Goal: Task Accomplishment & Management: Use online tool/utility

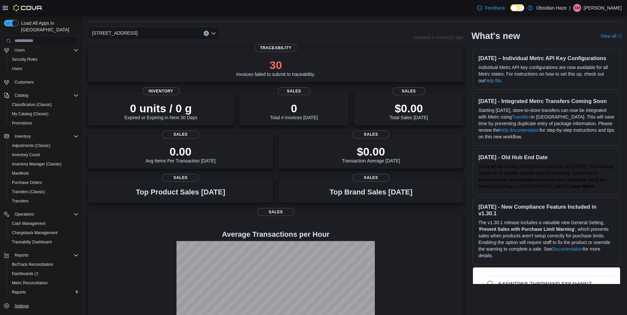
scroll to position [33, 0]
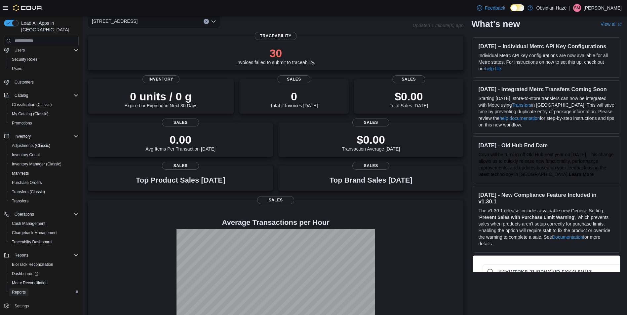
click at [19, 290] on span "Reports" at bounding box center [19, 292] width 14 height 5
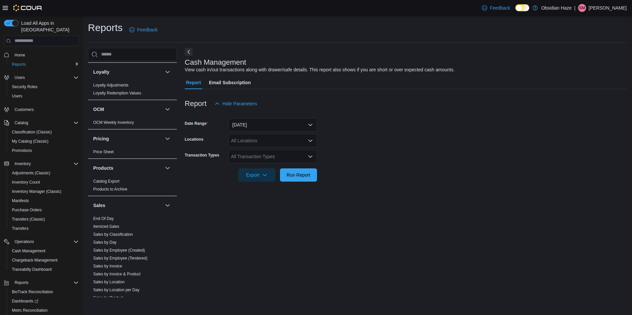
click at [34, 51] on span "Home" at bounding box center [45, 55] width 67 height 8
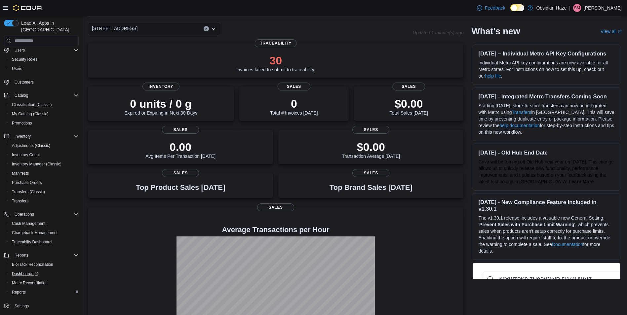
scroll to position [58, 0]
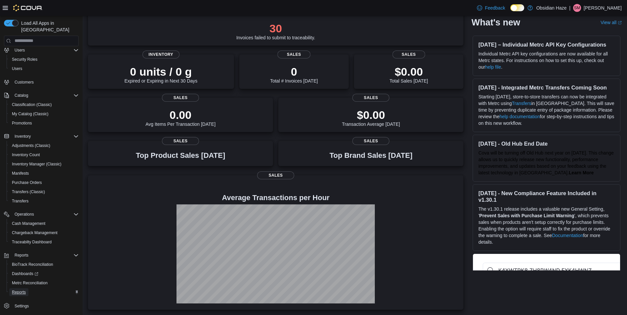
click at [28, 288] on link "Reports" at bounding box center [18, 292] width 19 height 8
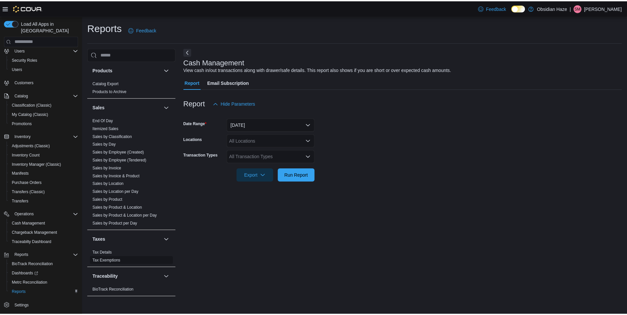
scroll to position [363, 0]
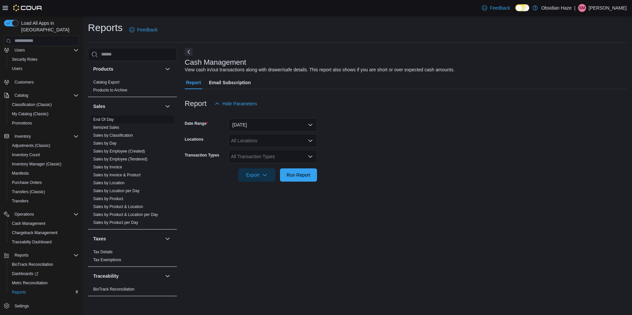
click at [113, 117] on link "End Of Day" at bounding box center [103, 119] width 20 height 5
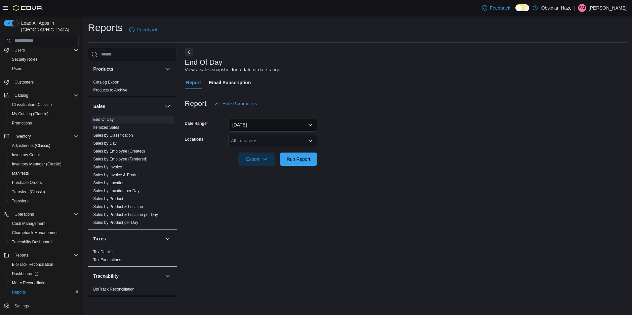
click at [269, 121] on button "Today" at bounding box center [272, 124] width 89 height 13
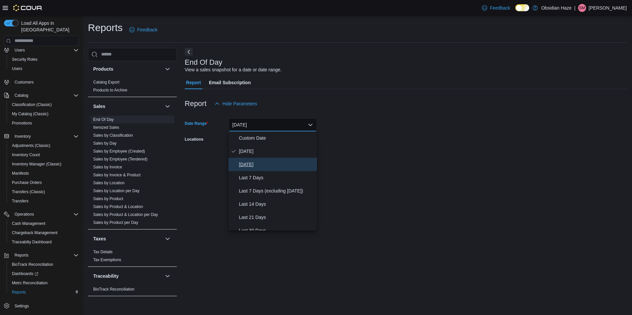
click at [245, 163] on span "Yesterday" at bounding box center [276, 165] width 75 height 8
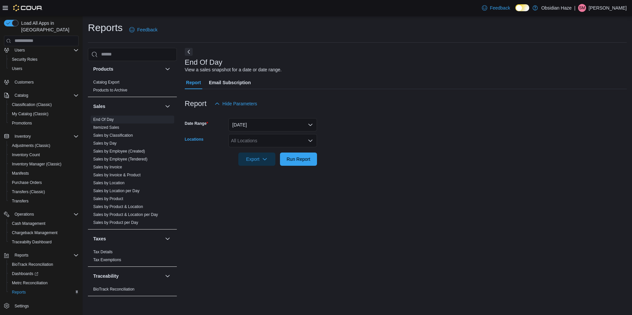
click at [274, 139] on div "All Locations" at bounding box center [272, 140] width 89 height 13
click at [261, 161] on span "1600 Ave O" at bounding box center [265, 161] width 46 height 7
click at [377, 166] on div at bounding box center [406, 170] width 442 height 8
click at [284, 164] on span "Run Report" at bounding box center [298, 158] width 29 height 13
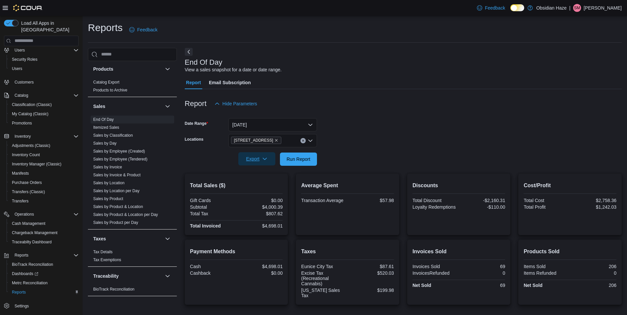
click at [267, 159] on icon "button" at bounding box center [264, 158] width 5 height 5
click at [258, 185] on span "Export to Pdf" at bounding box center [258, 185] width 30 height 5
